Goal: Information Seeking & Learning: Find specific fact

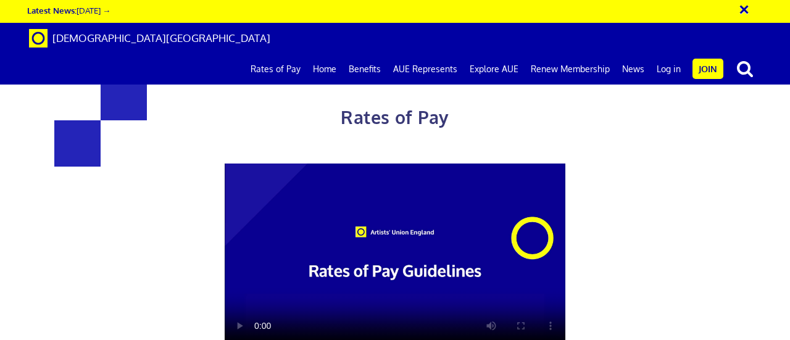
scroll to position [840, 0]
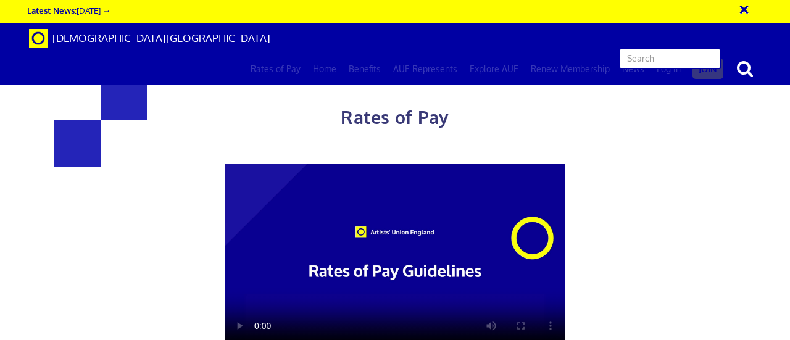
click at [693, 48] on input "text" at bounding box center [670, 58] width 103 height 21
type input "travel expenses"
click at [693, 48] on input "travel expenses" at bounding box center [670, 58] width 103 height 21
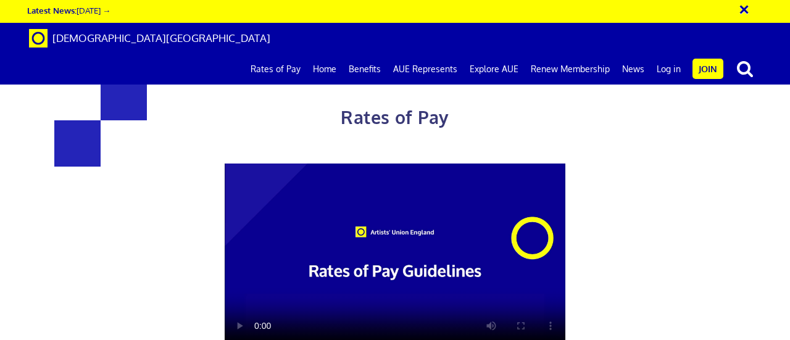
click at [790, 183] on div "Rates of Pay This page is designed to help artists and their employers to deter…" at bounding box center [395, 306] width 809 height 588
click at [790, 203] on div "Rates of Pay This page is designed to help artists and their employers to deter…" at bounding box center [395, 306] width 809 height 588
click at [726, 199] on div "Rates of Pay This page is designed to help artists and their employers to deter…" at bounding box center [395, 306] width 809 height 588
